Goal: Task Accomplishment & Management: Use online tool/utility

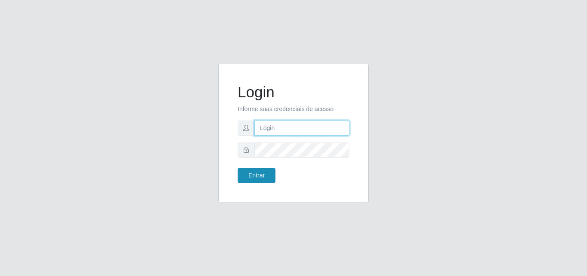
type input "[EMAIL_ADDRESS][DOMAIN_NAME]"
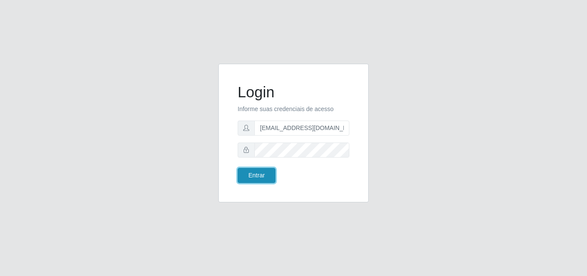
click at [258, 178] on button "Entrar" at bounding box center [257, 175] width 38 height 15
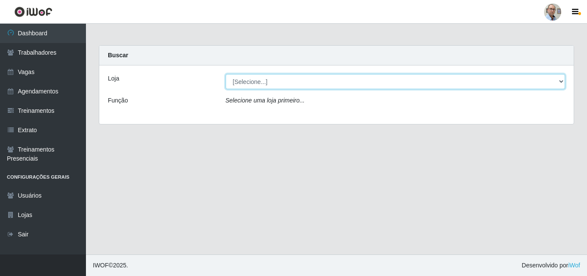
click at [432, 81] on select "[Selecione...] Mar Vermelho - Loja 04" at bounding box center [396, 81] width 340 height 15
select select "251"
click at [226, 74] on select "[Selecione...] Mar Vermelho - Loja 04" at bounding box center [396, 81] width 340 height 15
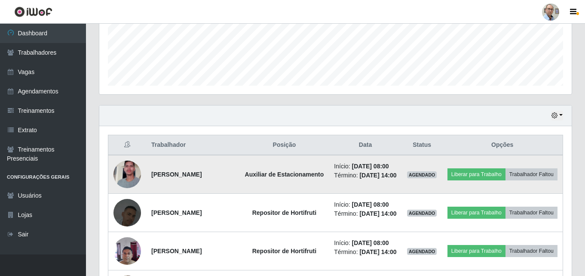
scroll to position [301, 0]
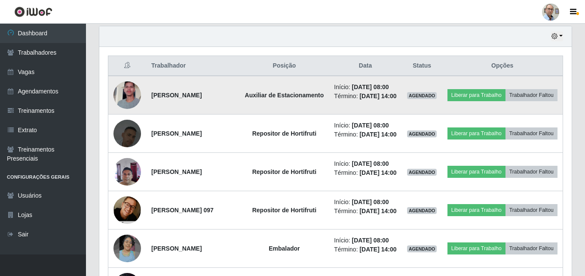
click at [129, 104] on img at bounding box center [127, 94] width 28 height 49
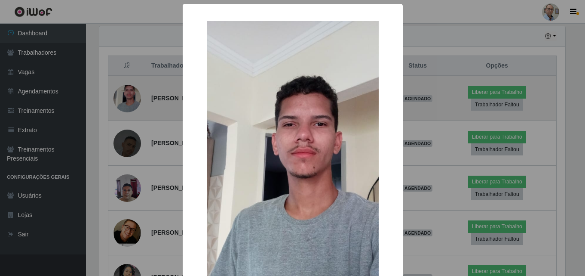
scroll to position [178, 468]
click at [129, 104] on div "× OK Cancel" at bounding box center [293, 138] width 587 height 276
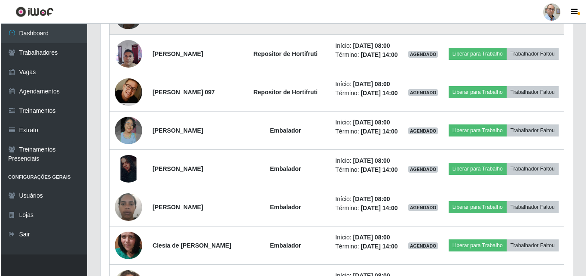
scroll to position [430, 0]
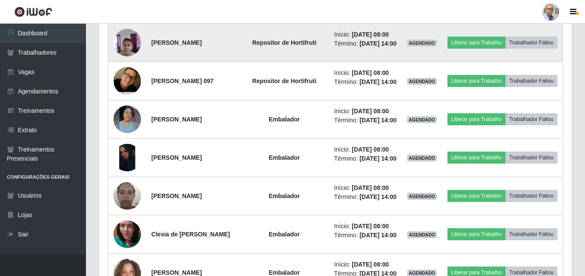
click at [133, 61] on img at bounding box center [127, 42] width 28 height 37
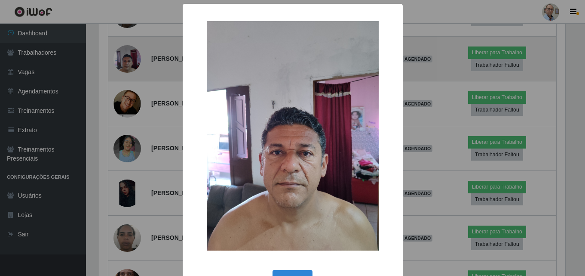
scroll to position [178, 468]
click at [133, 86] on div "× OK Cancel" at bounding box center [293, 138] width 587 height 276
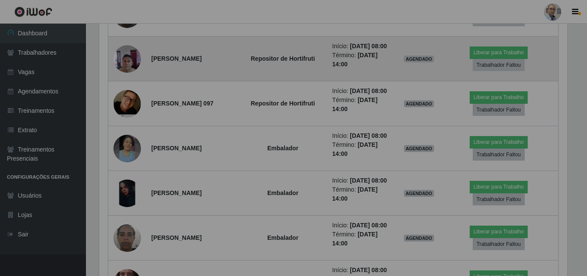
scroll to position [178, 472]
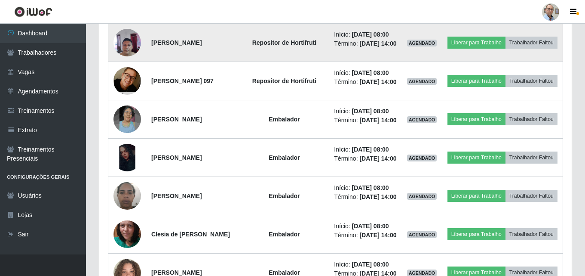
click at [131, 61] on img at bounding box center [127, 42] width 28 height 37
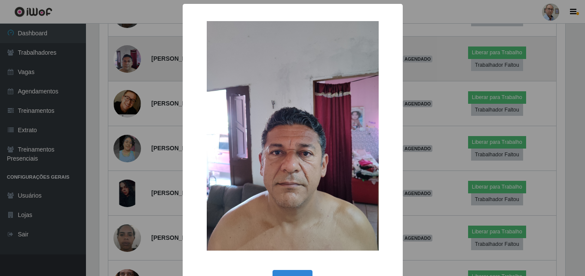
scroll to position [178, 468]
click at [131, 85] on div "× OK Cancel" at bounding box center [293, 138] width 587 height 276
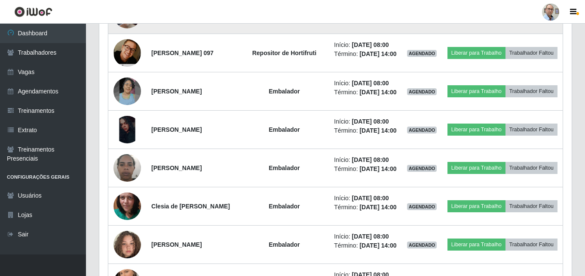
scroll to position [473, 0]
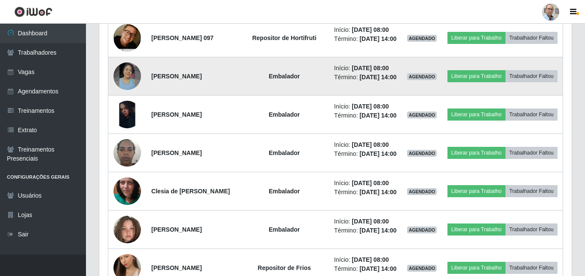
click at [131, 90] on img at bounding box center [127, 76] width 28 height 28
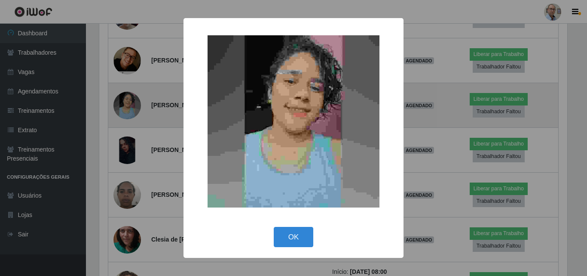
click at [131, 141] on div "× OK Cancel" at bounding box center [293, 138] width 587 height 276
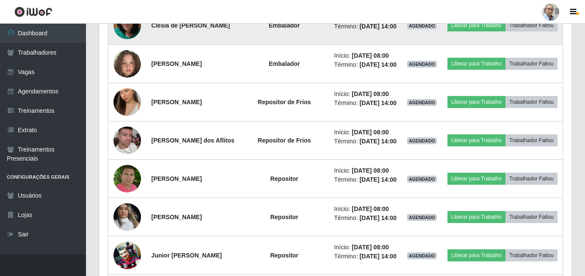
scroll to position [688, 0]
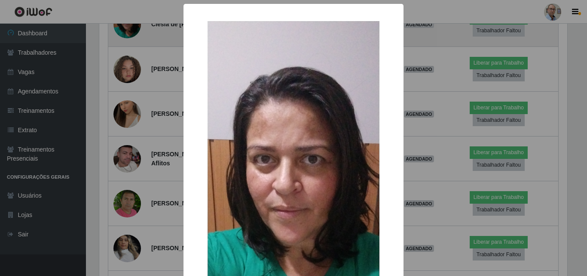
click at [125, 101] on div "× OK Cancel" at bounding box center [293, 138] width 587 height 276
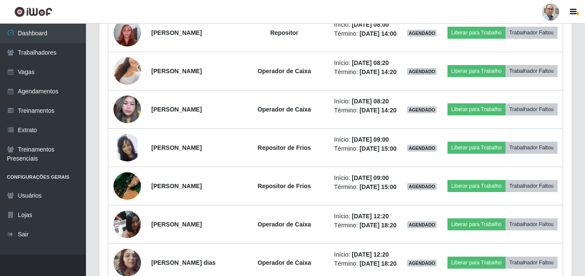
scroll to position [946, 0]
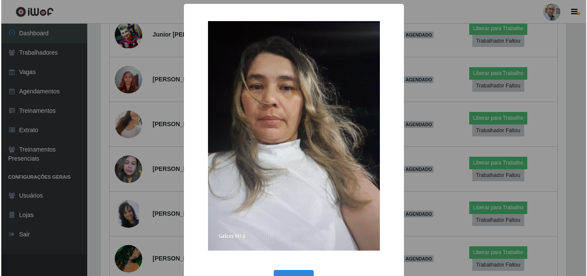
scroll to position [178, 468]
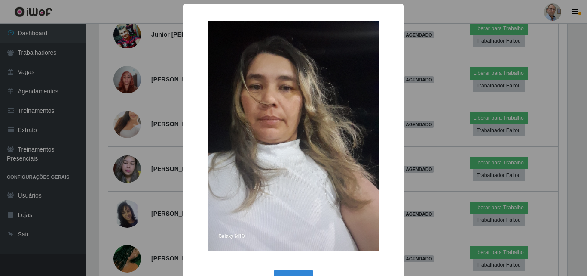
click at [129, 100] on div "× OK Cancel" at bounding box center [293, 138] width 587 height 276
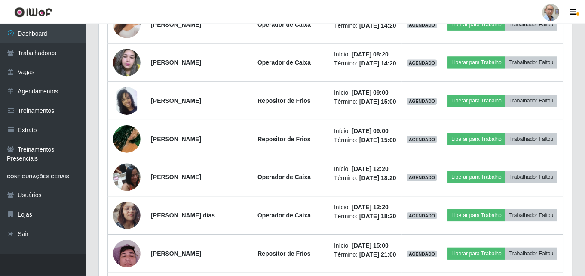
scroll to position [0, 0]
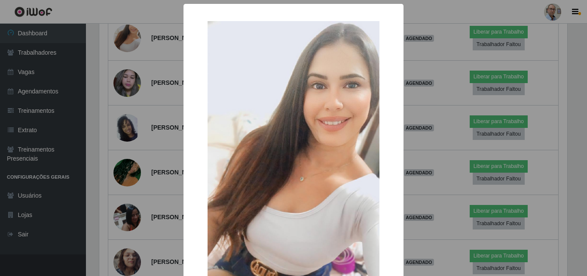
click at [131, 173] on div "× OK Cancel" at bounding box center [293, 138] width 587 height 276
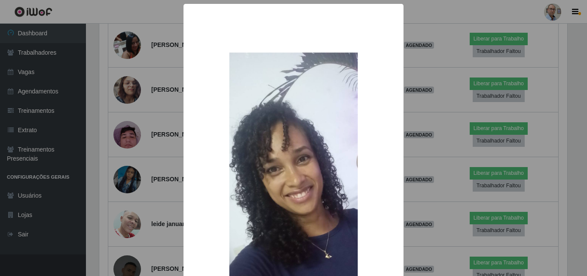
click at [131, 115] on div "× OK Cancel" at bounding box center [293, 138] width 587 height 276
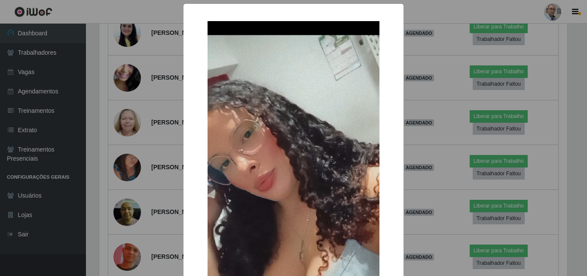
click at [129, 109] on div "× OK Cancel" at bounding box center [293, 138] width 587 height 276
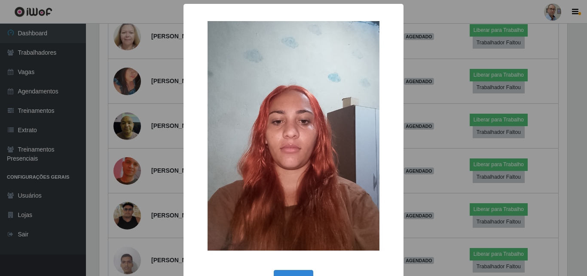
click at [129, 126] on div "× OK Cancel" at bounding box center [293, 138] width 587 height 276
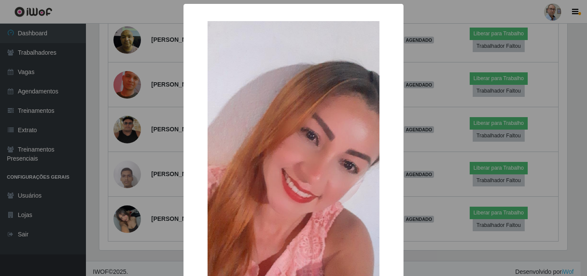
click at [133, 148] on div "× OK Cancel" at bounding box center [293, 138] width 587 height 276
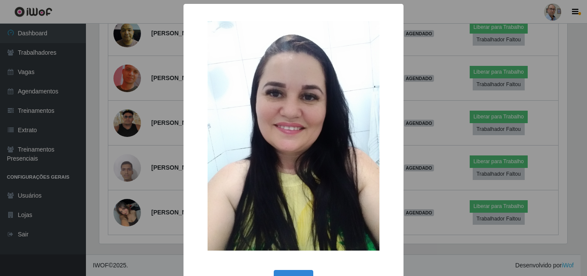
click at [129, 158] on div "× OK Cancel" at bounding box center [293, 138] width 587 height 276
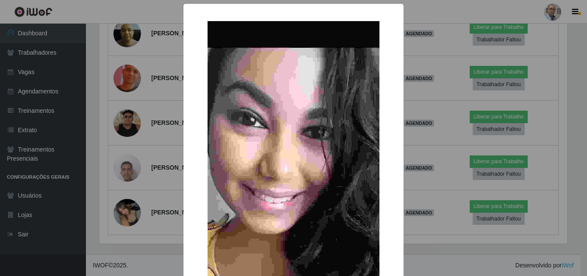
click at [125, 206] on div "× OK Cancel" at bounding box center [293, 138] width 587 height 276
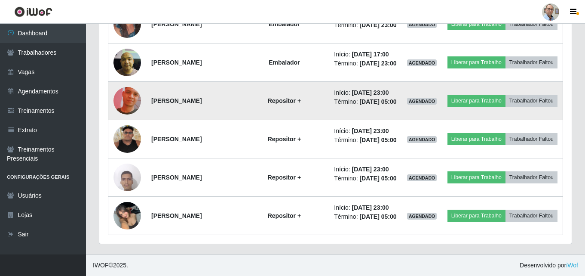
click at [127, 125] on img at bounding box center [127, 100] width 28 height 49
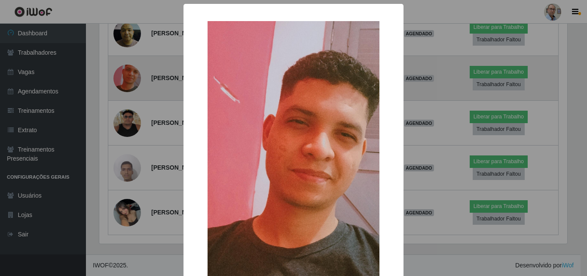
click at [127, 206] on div "× OK Cancel" at bounding box center [293, 138] width 587 height 276
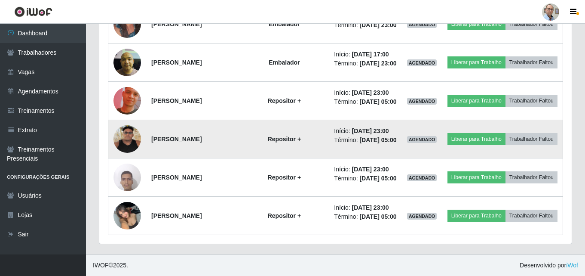
click at [127, 153] on img at bounding box center [127, 139] width 28 height 28
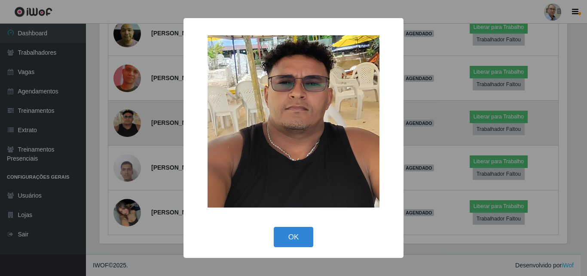
click at [127, 215] on div "× OK Cancel" at bounding box center [293, 138] width 587 height 276
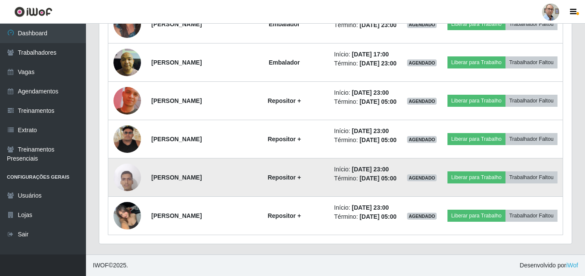
click at [123, 190] on img at bounding box center [127, 177] width 28 height 37
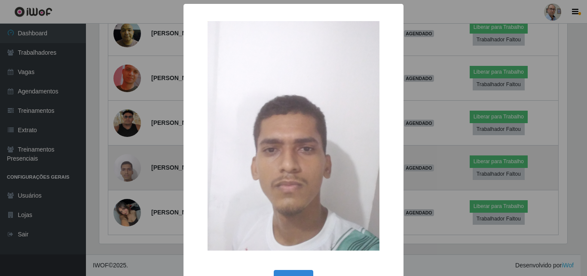
click at [123, 190] on div "× OK Cancel" at bounding box center [293, 138] width 587 height 276
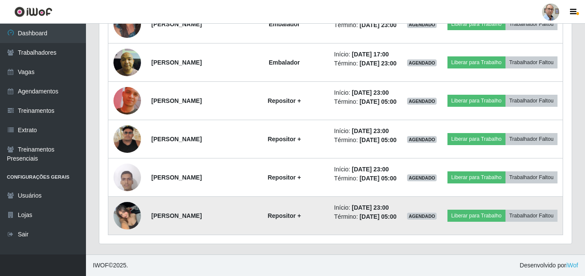
click at [127, 207] on img at bounding box center [127, 215] width 28 height 37
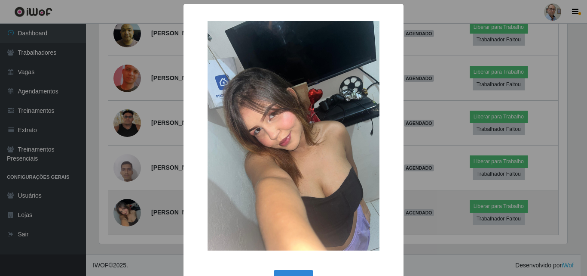
click at [127, 207] on div "× OK Cancel" at bounding box center [293, 138] width 587 height 276
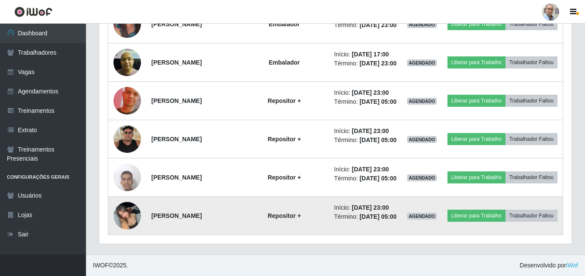
click at [129, 200] on img at bounding box center [127, 215] width 28 height 37
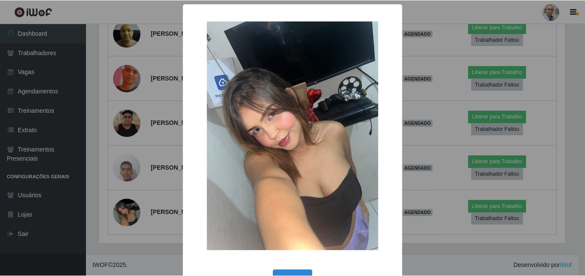
scroll to position [29, 0]
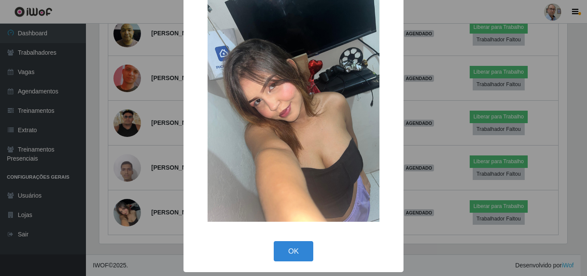
click at [153, 177] on div "× OK Cancel" at bounding box center [293, 138] width 587 height 276
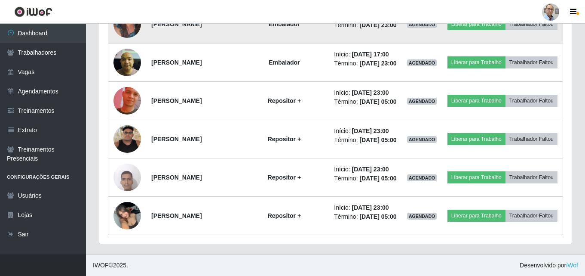
scroll to position [2614, 0]
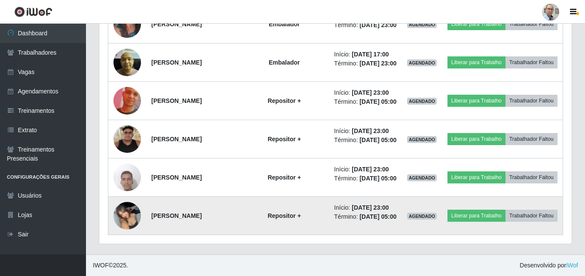
click at [122, 208] on img at bounding box center [127, 215] width 28 height 37
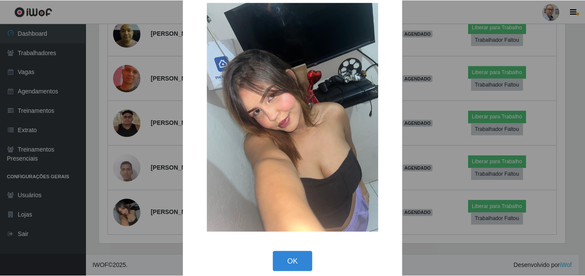
scroll to position [29, 0]
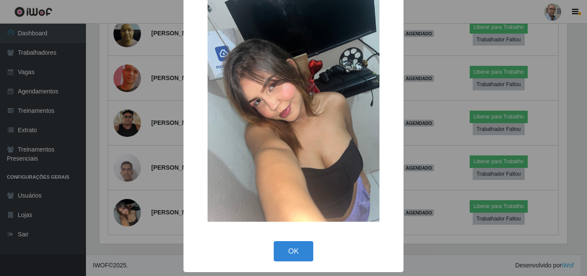
click at [159, 168] on div "× OK Cancel" at bounding box center [293, 138] width 587 height 276
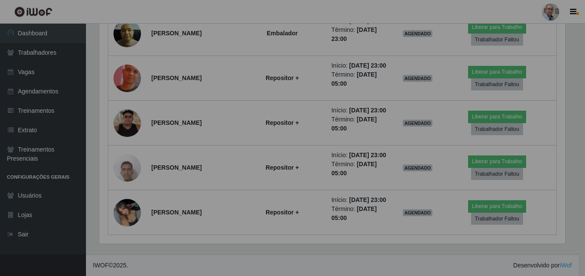
scroll to position [178, 472]
